Goal: Information Seeking & Learning: Find specific fact

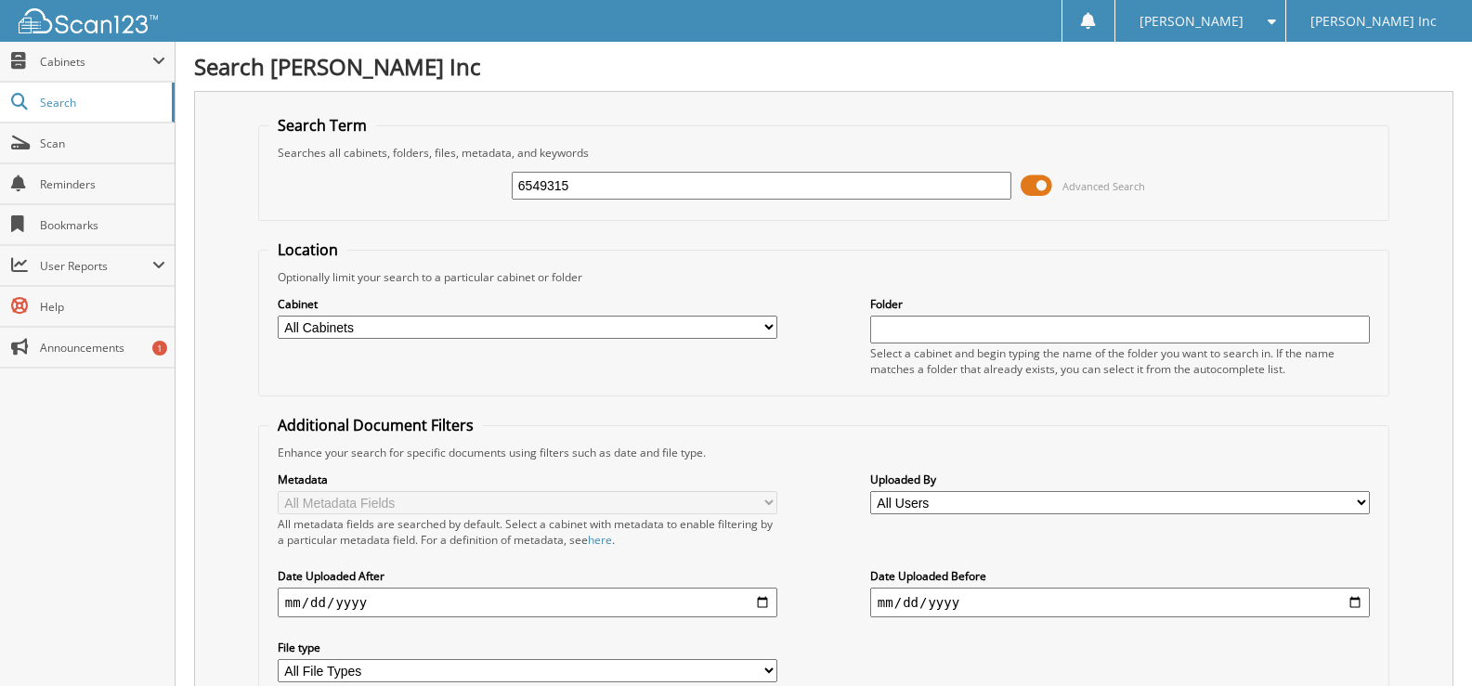
type input "6549315"
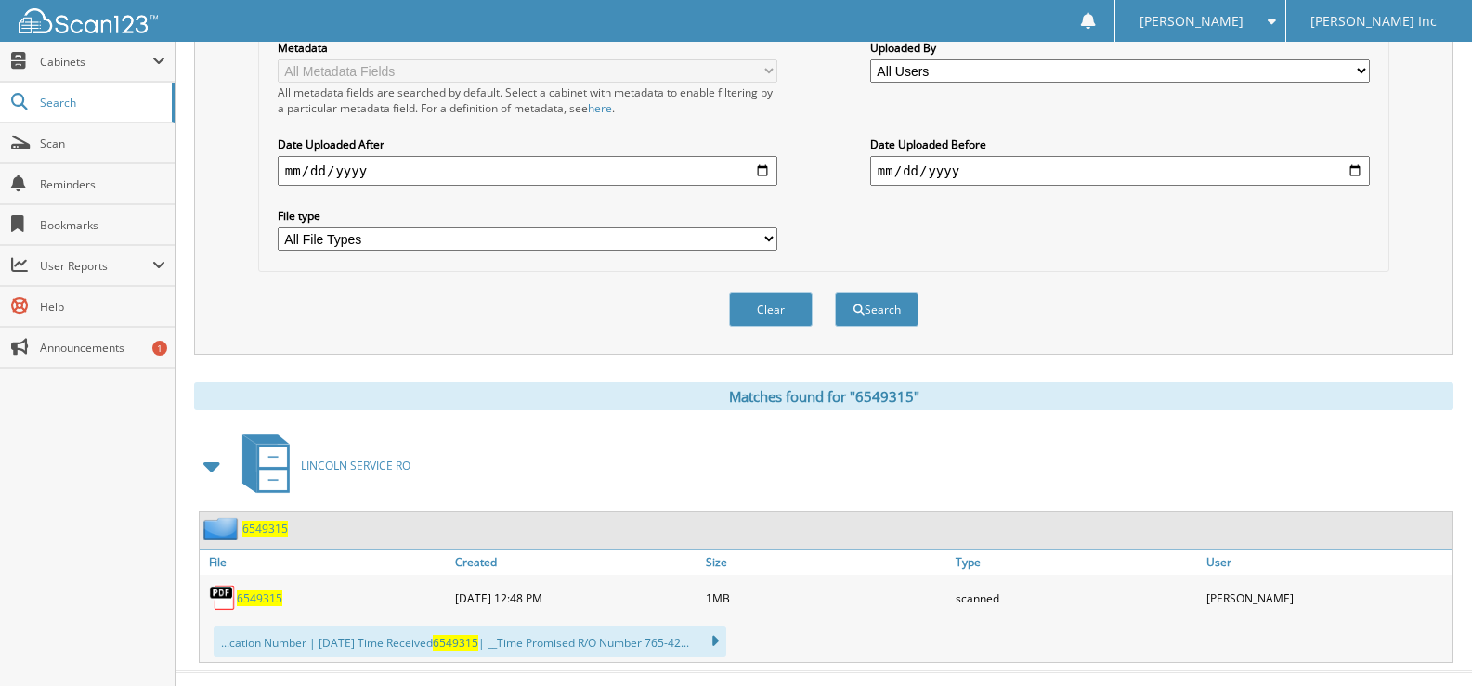
scroll to position [464, 0]
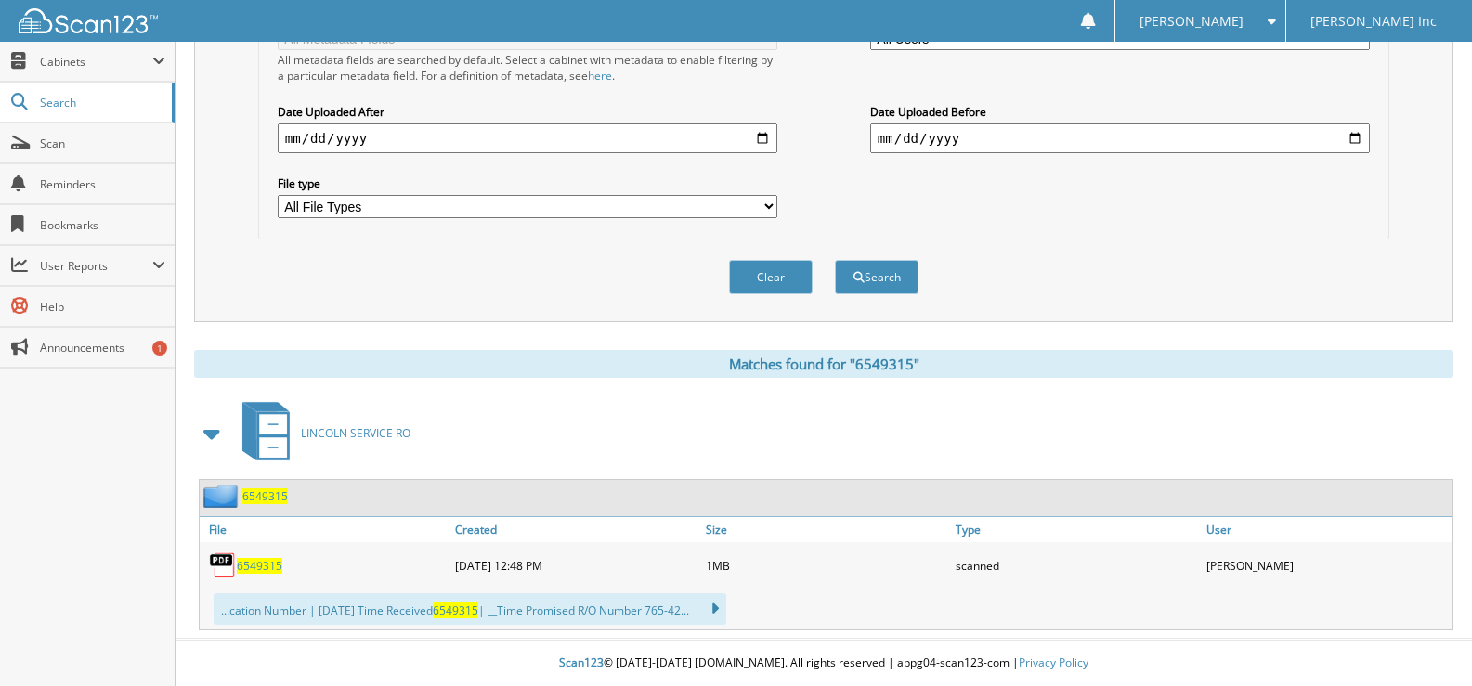
click at [266, 575] on div "6549315" at bounding box center [325, 565] width 251 height 37
click at [271, 559] on span "6549315" at bounding box center [260, 566] width 46 height 16
